Goal: Find contact information: Obtain details needed to contact an individual or organization

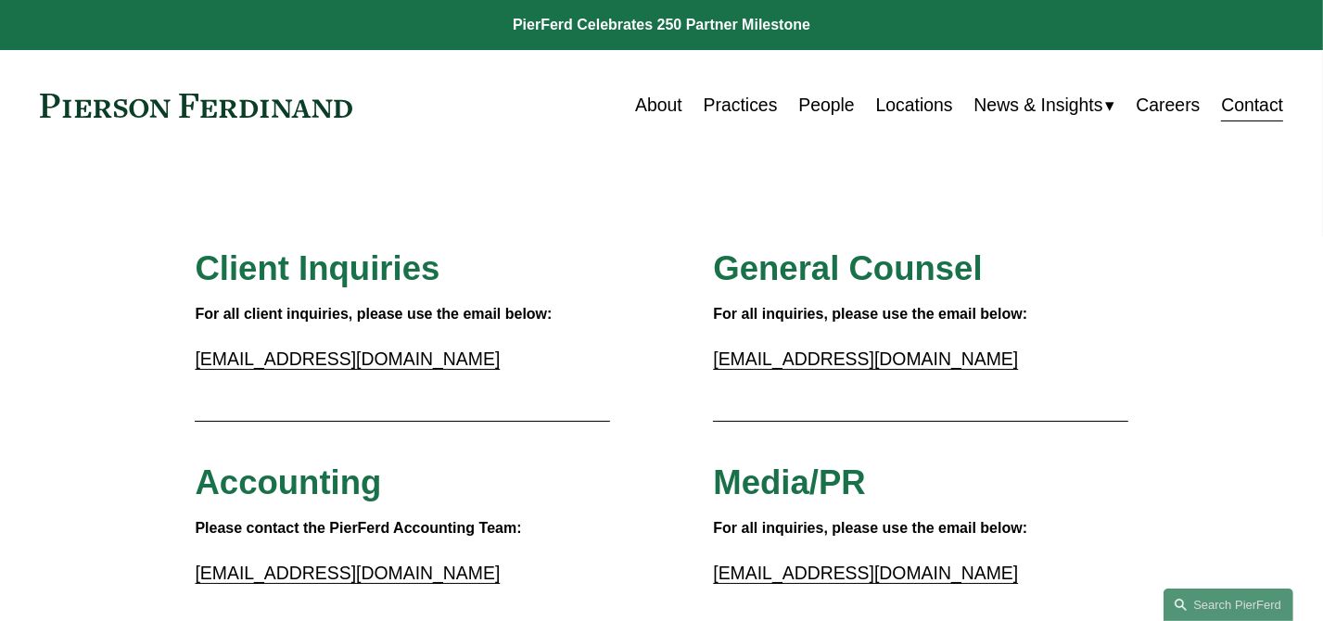
click at [200, 129] on div "Skip to Content About Practices People Locations" at bounding box center [661, 105] width 1323 height 110
click at [204, 111] on link at bounding box center [196, 106] width 313 height 24
click at [882, 101] on link "Locations" at bounding box center [914, 105] width 77 height 36
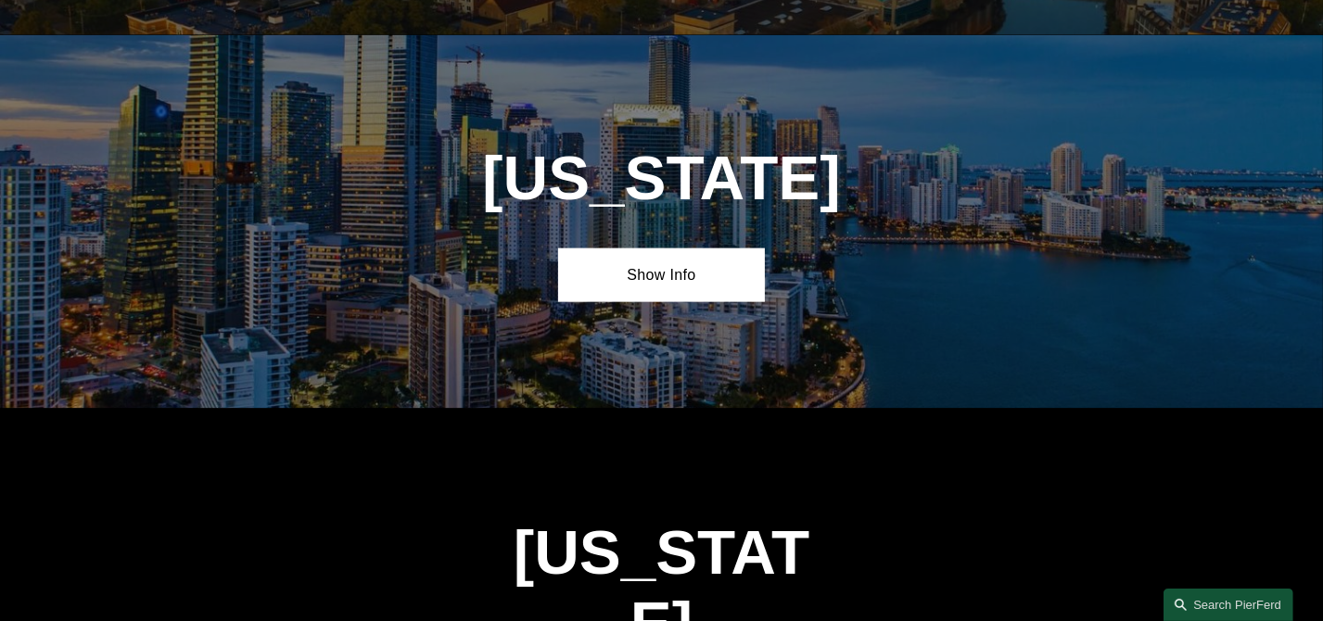
scroll to position [2410, 0]
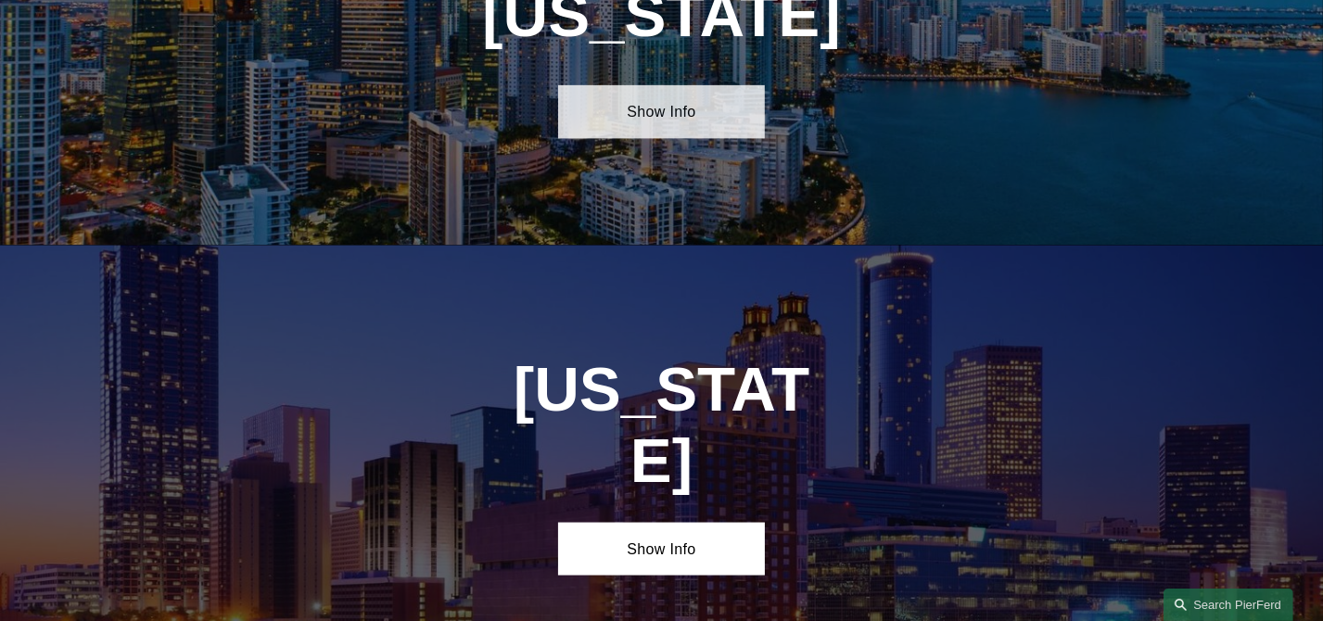
click at [673, 129] on link "Show Info" at bounding box center [662, 112] width 208 height 54
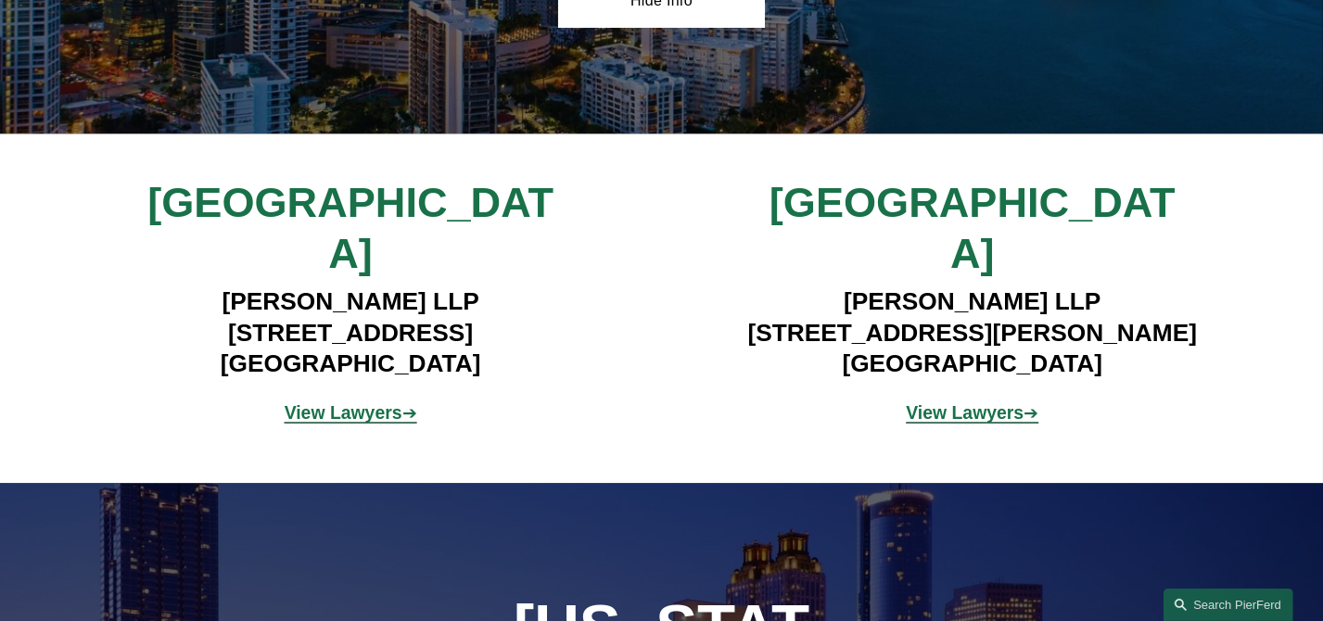
scroll to position [2595, 0]
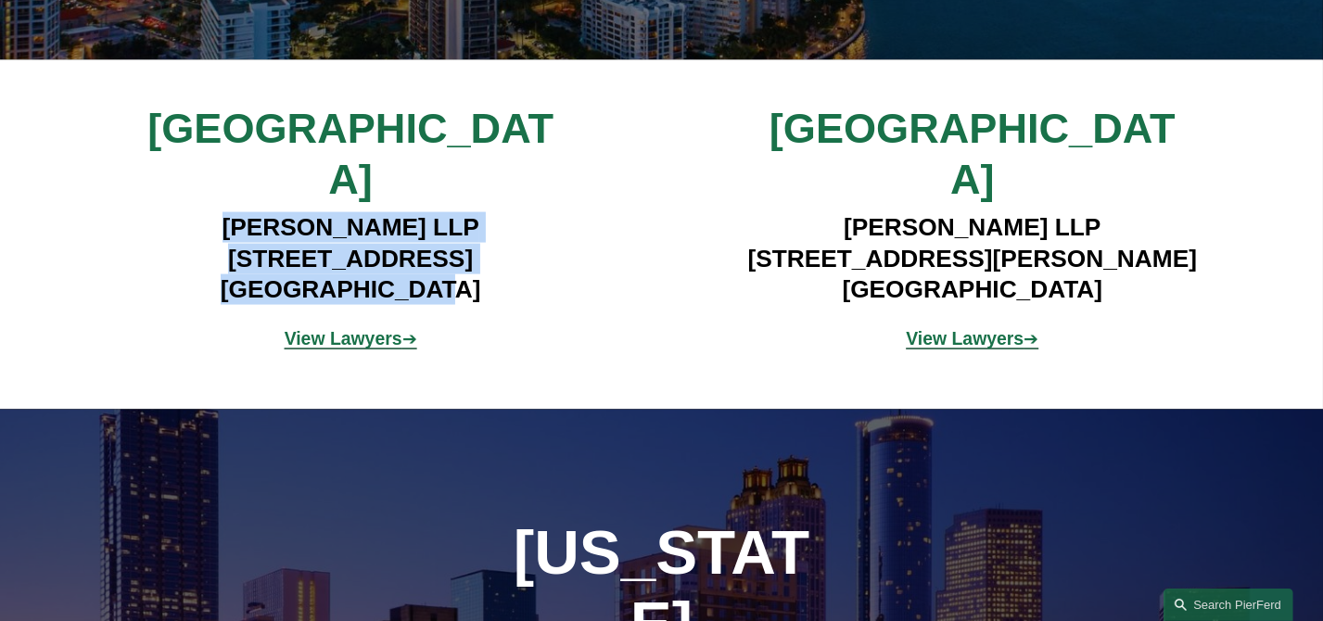
drag, startPoint x: 221, startPoint y: 209, endPoint x: 471, endPoint y: 266, distance: 256.6
click at [471, 266] on h4 "Pierson Ferdinand LLP 333 SE 2nd Avenue, Suite 2000 Miami, FL 33131" at bounding box center [351, 258] width 518 height 93
copy h4 "Pierson Ferdinand LLP 333 SE 2nd Avenue, Suite 2000 Miami, FL 33131"
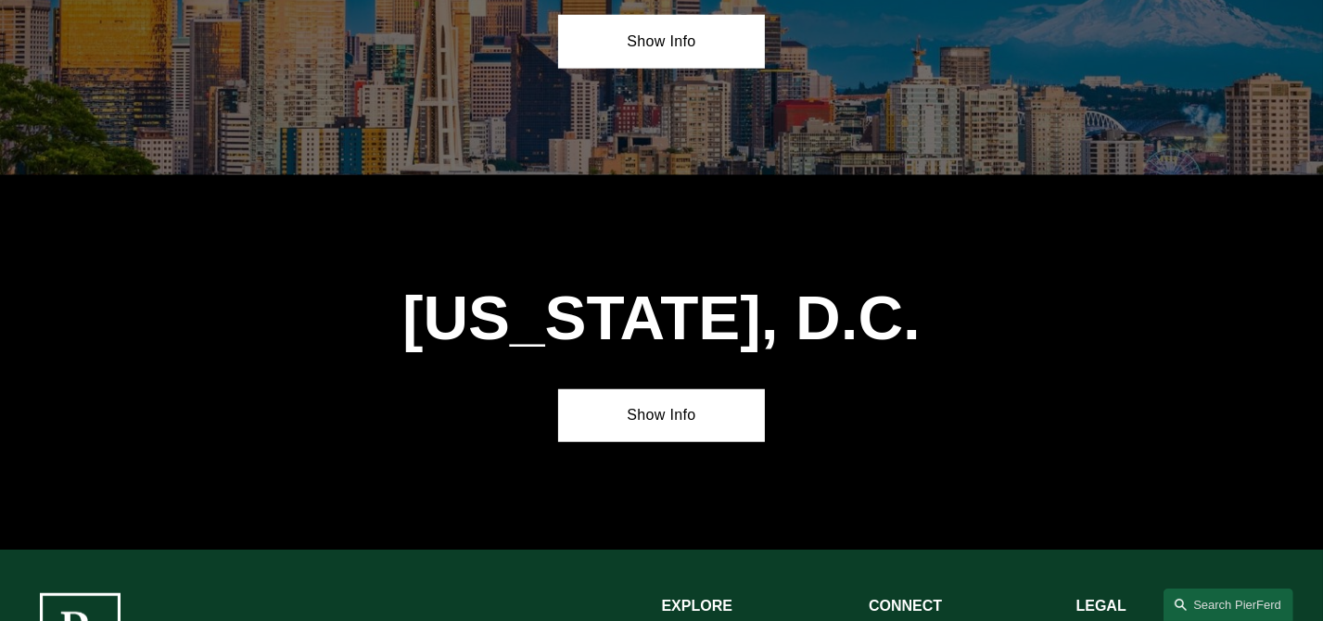
scroll to position [8046, 0]
